Goal: Find specific page/section: Find specific page/section

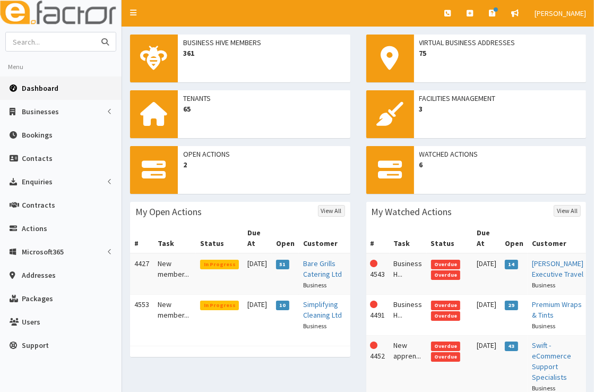
click at [76, 43] on input "text" at bounding box center [50, 41] width 89 height 19
type input "chole fern"
click at [95, 32] on button "submit" at bounding box center [105, 41] width 21 height 19
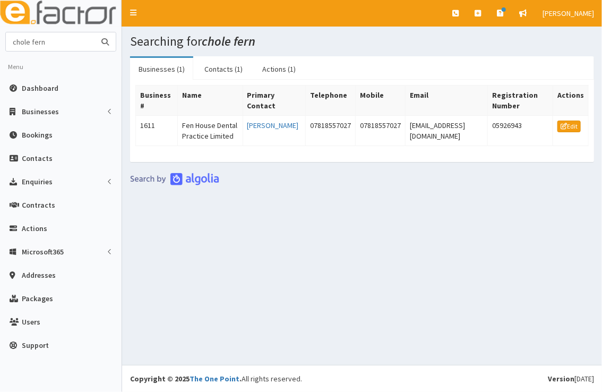
click at [56, 41] on input "chole fern" at bounding box center [50, 41] width 89 height 19
type input "[PERSON_NAME]"
click at [95, 32] on button "submit" at bounding box center [105, 41] width 21 height 19
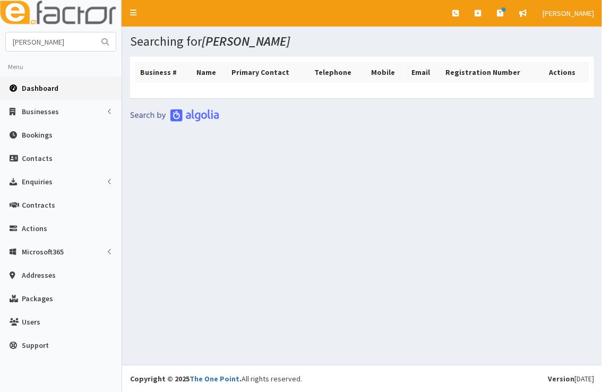
click at [61, 86] on link "Dashboard" at bounding box center [61, 87] width 122 height 23
